Goal: Task Accomplishment & Management: Use online tool/utility

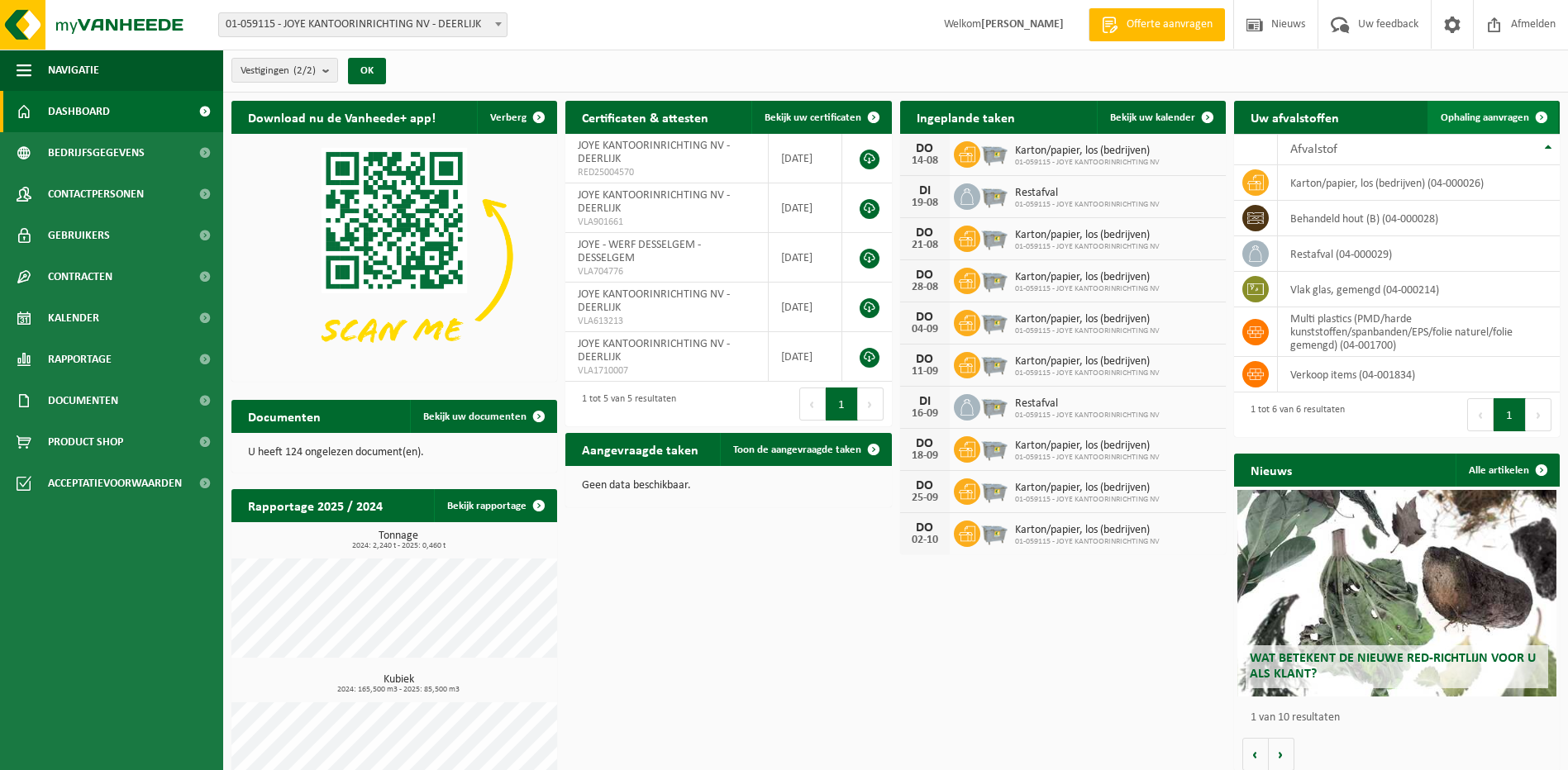
click at [1476, 118] on span "Ophaling aanvragen" at bounding box center [1485, 117] width 88 height 11
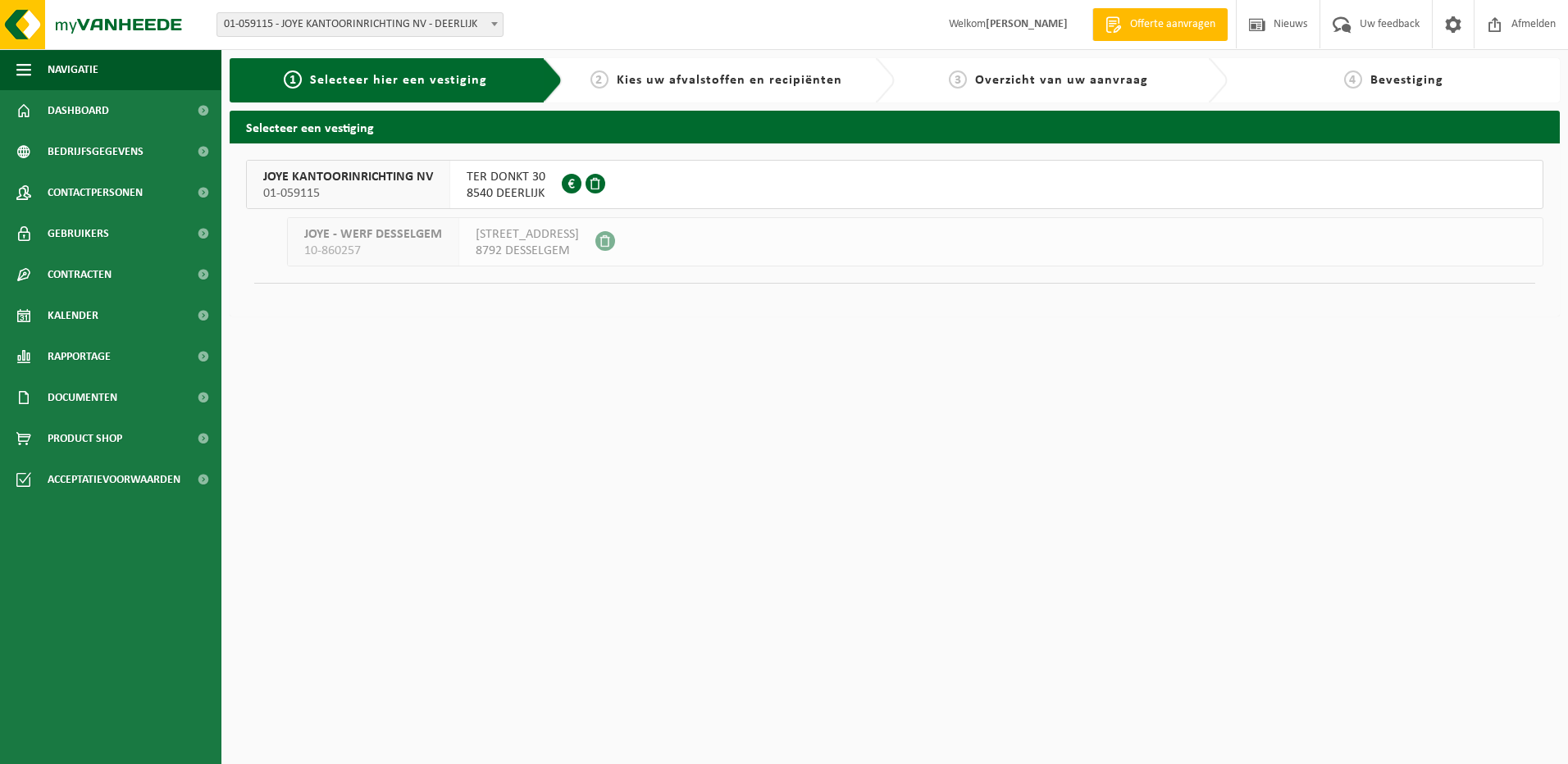
click at [311, 184] on span "JOYE KANTOORINRICHTING NV" at bounding box center [348, 177] width 170 height 17
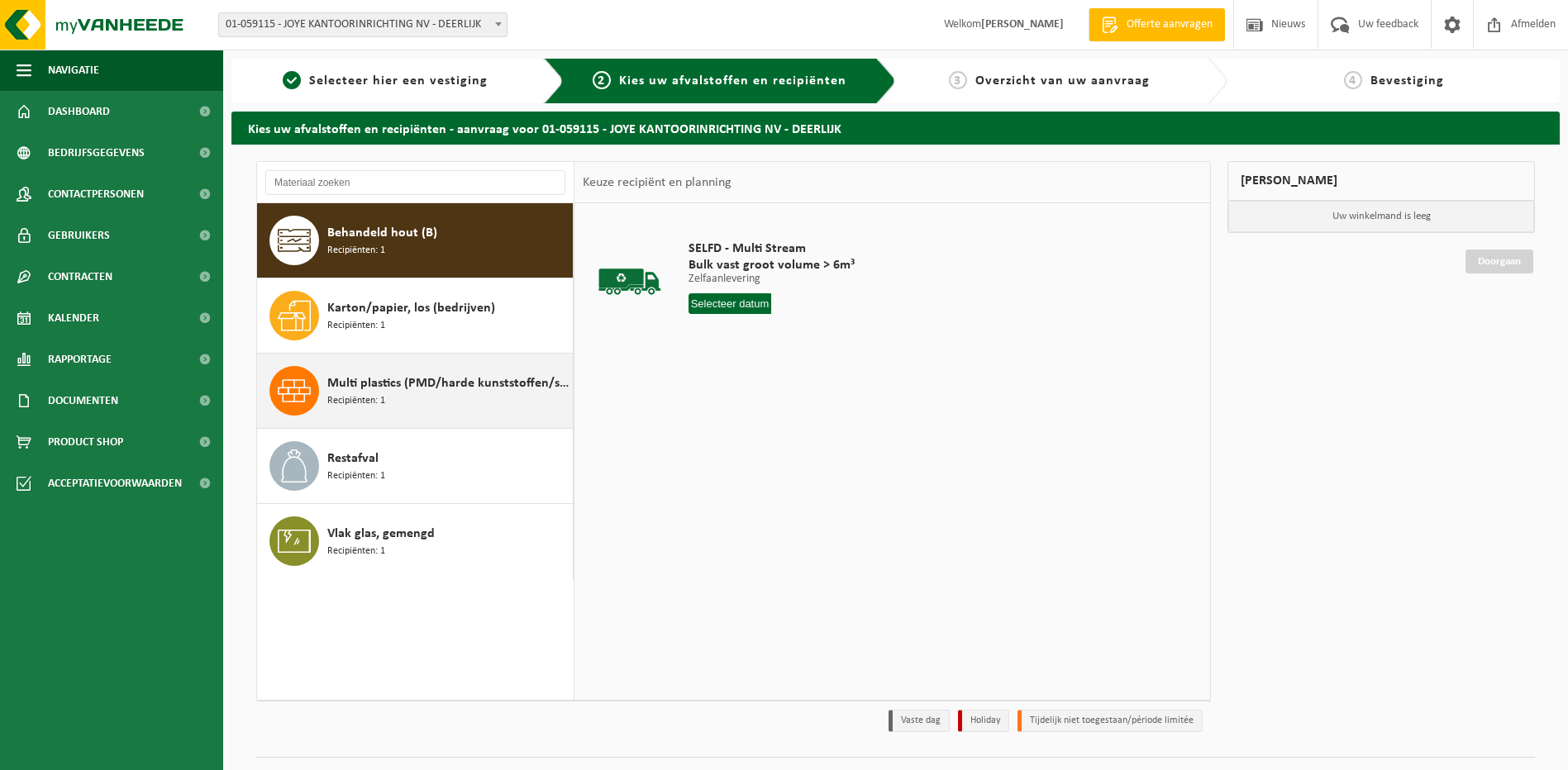
click at [395, 394] on div "Multi plastics (PMD/harde kunststoffen/spanbanden/EPS/folie naturel/folie gemen…" at bounding box center [448, 391] width 241 height 50
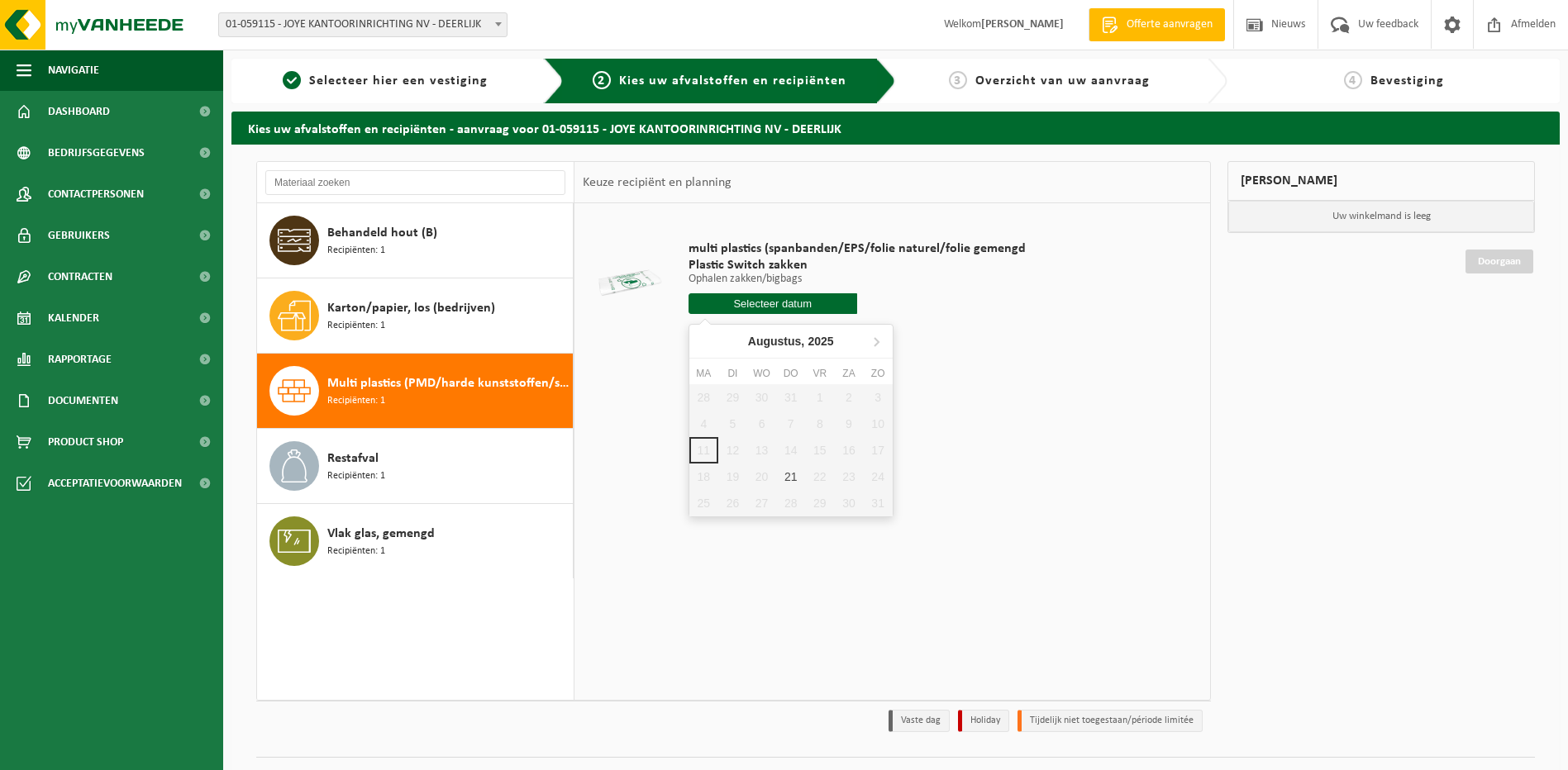
click at [794, 306] on input "text" at bounding box center [773, 304] width 169 height 21
click at [789, 476] on div "21" at bounding box center [790, 476] width 29 height 27
type input "Van 2025-08-21"
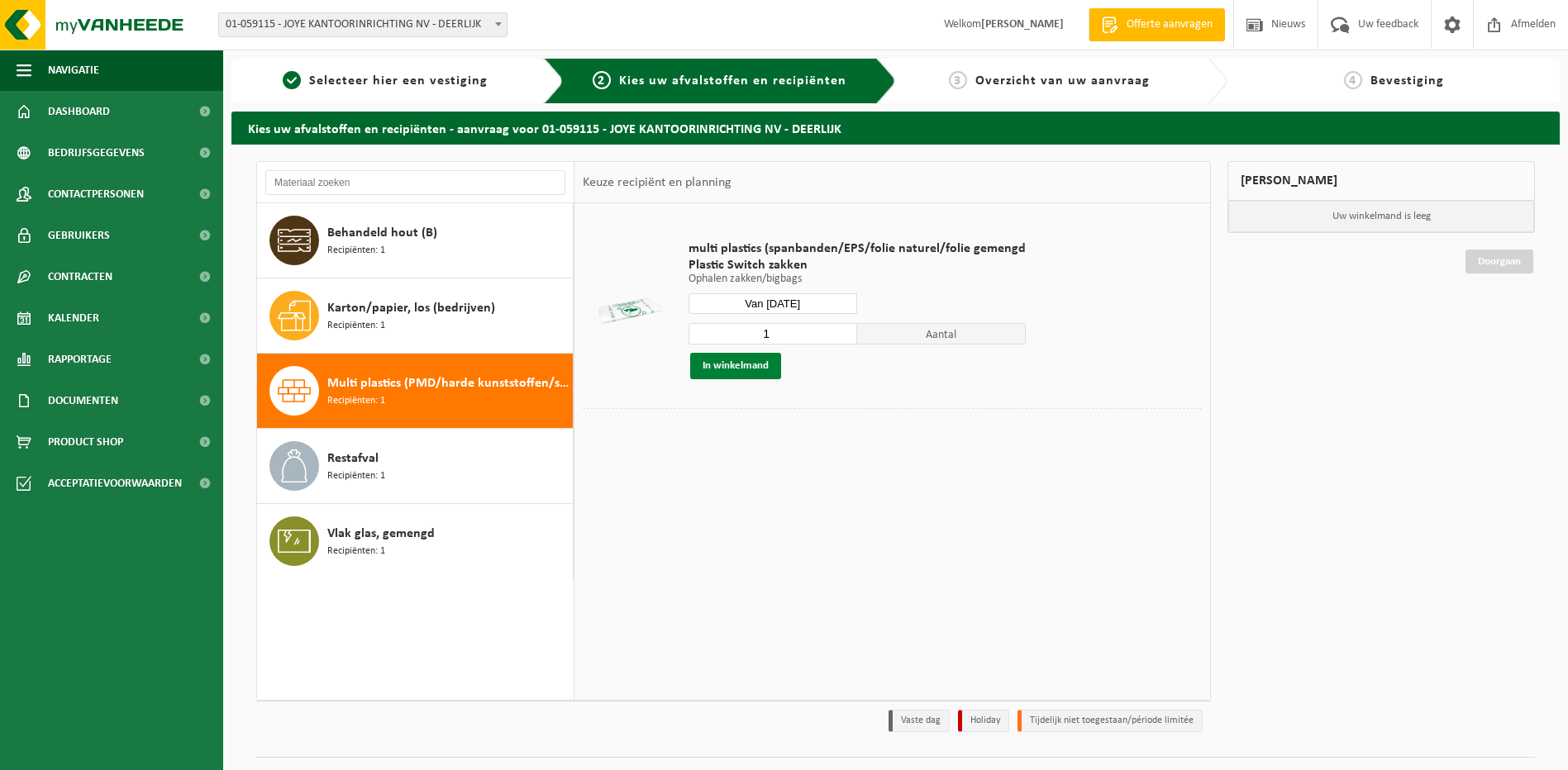
click at [746, 366] on button "In winkelmand" at bounding box center [735, 366] width 91 height 27
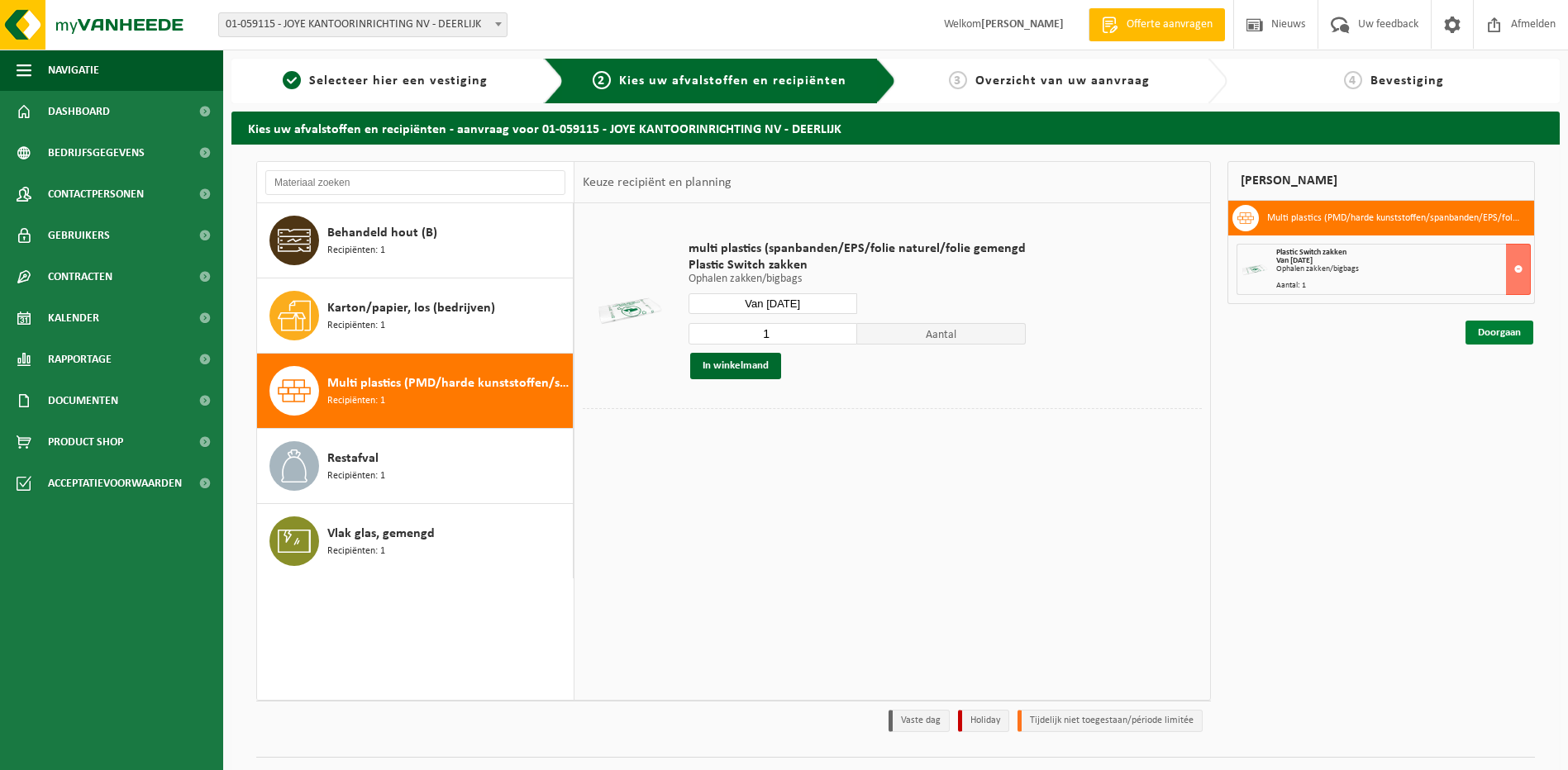
click at [1502, 330] on link "Doorgaan" at bounding box center [1498, 332] width 67 height 24
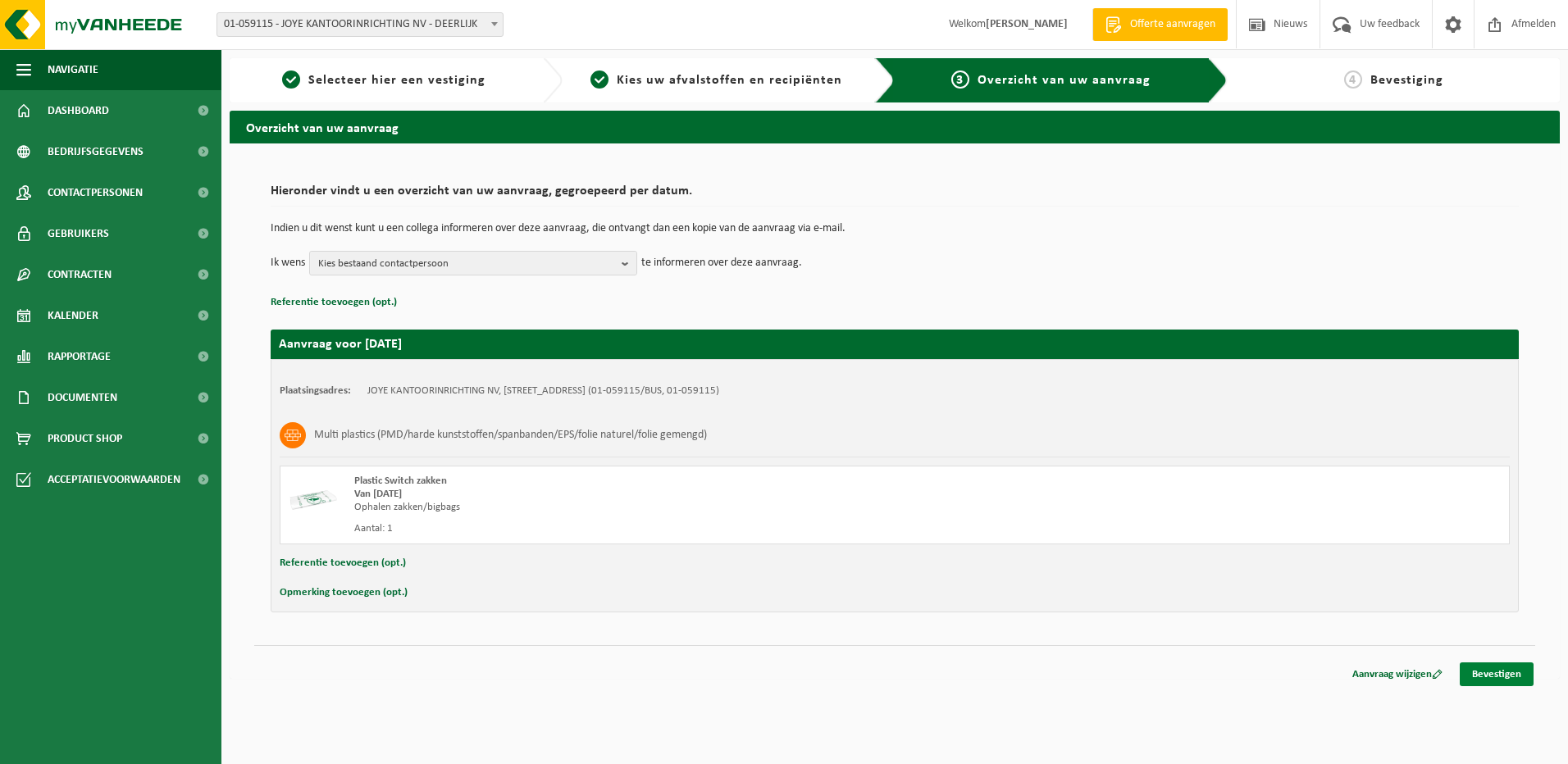
click at [1486, 672] on link "Bevestigen" at bounding box center [1495, 674] width 73 height 24
